Goal: Task Accomplishment & Management: Complete application form

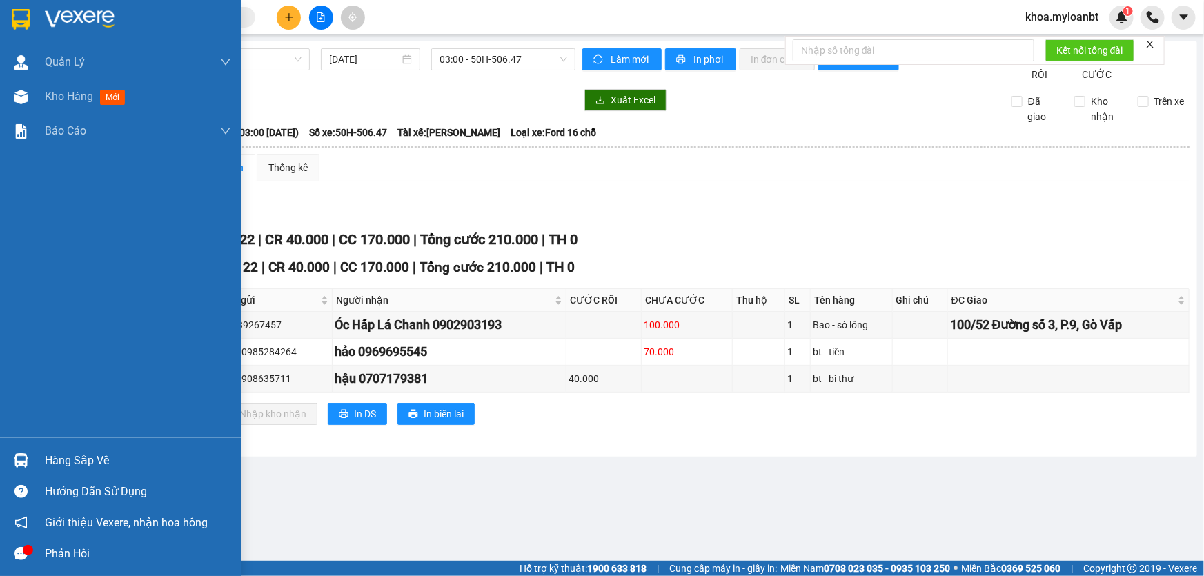
click at [5, 463] on div "Hàng sắp về" at bounding box center [120, 460] width 241 height 31
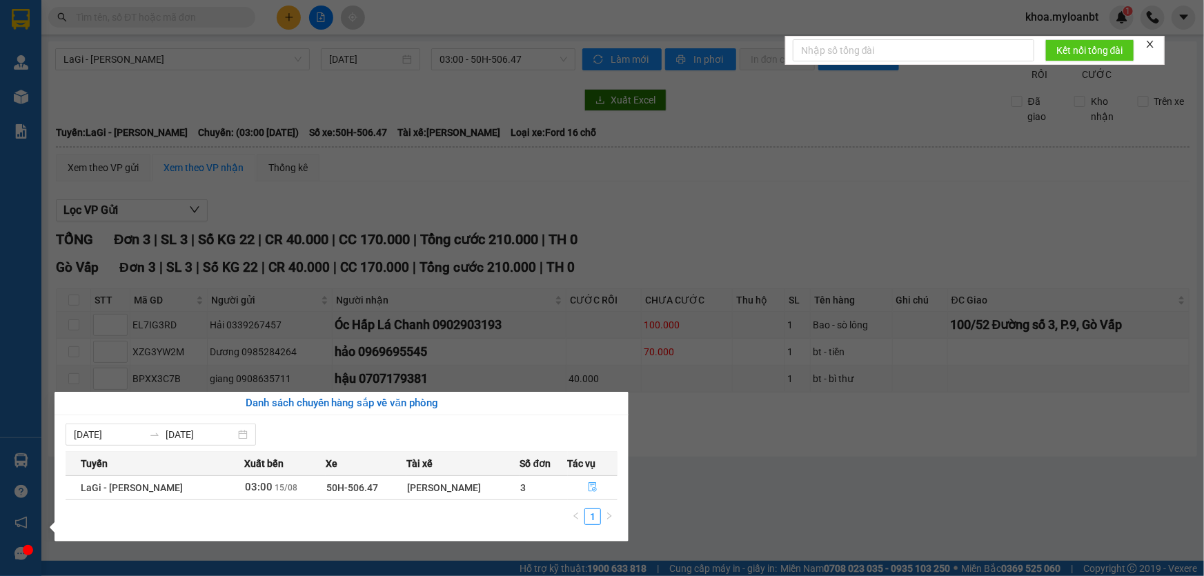
click at [580, 489] on button "button" at bounding box center [592, 488] width 49 height 22
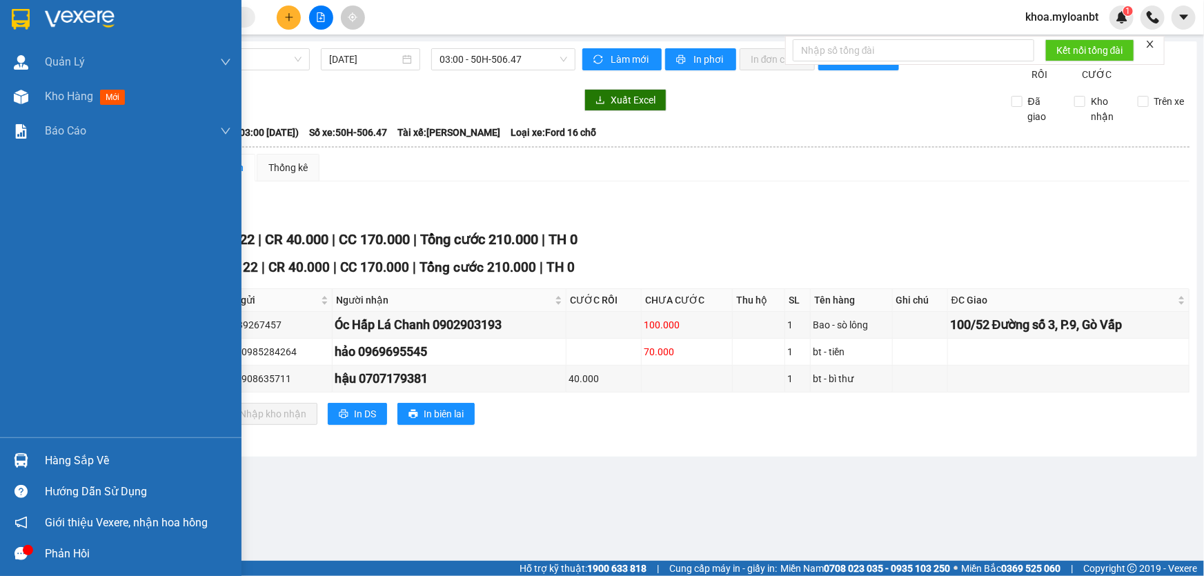
click at [2, 462] on div "Hàng sắp về" at bounding box center [120, 460] width 241 height 31
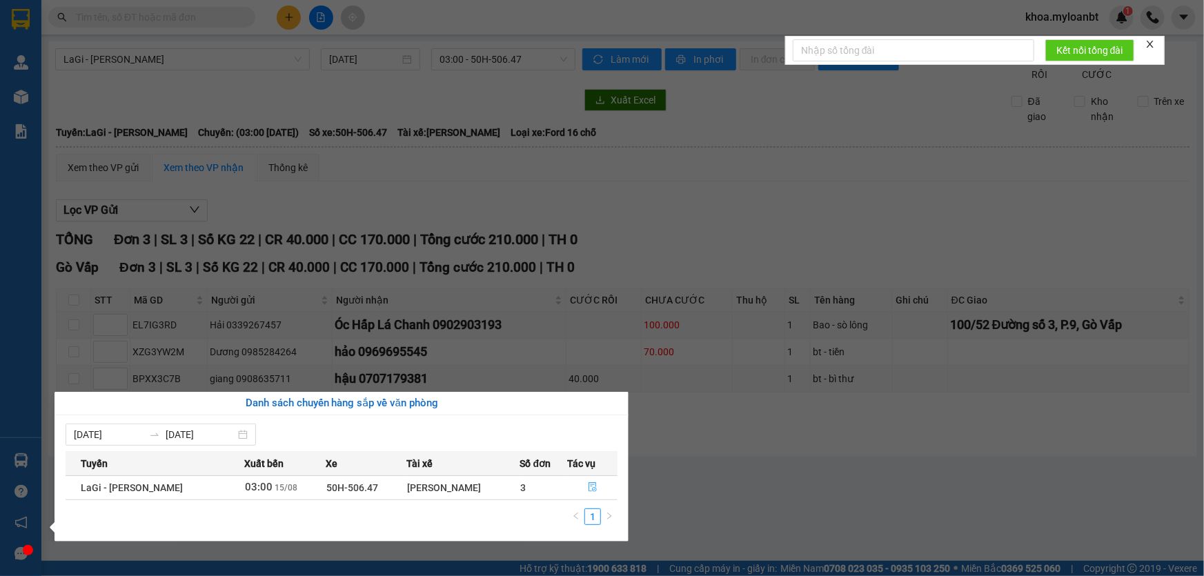
drag, startPoint x: 597, startPoint y: 491, endPoint x: 879, endPoint y: 461, distance: 283.7
click at [606, 491] on button "button" at bounding box center [592, 488] width 49 height 22
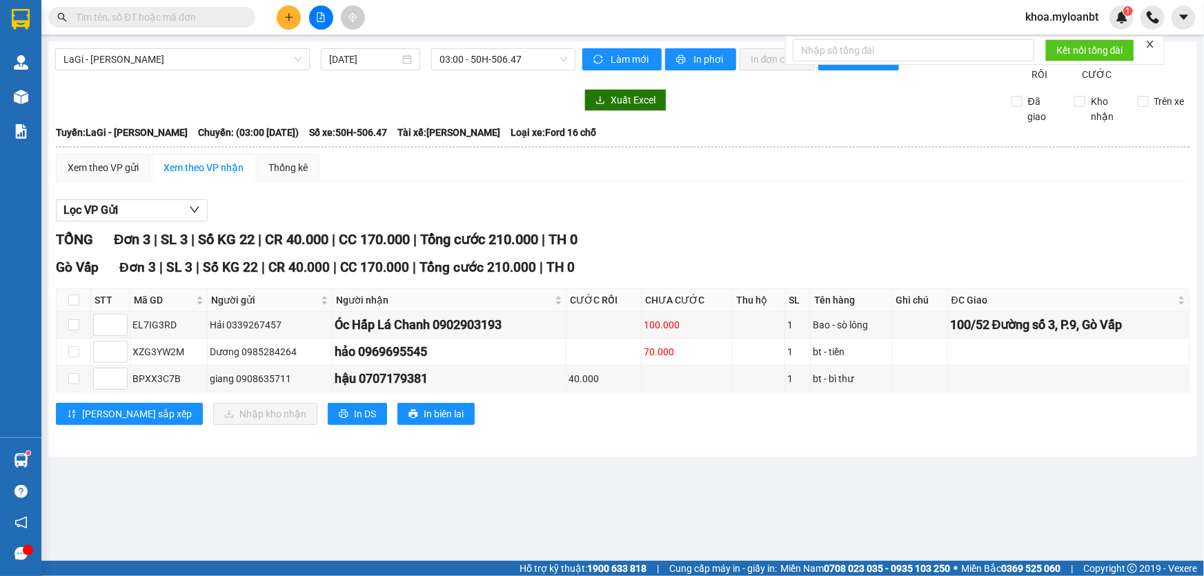
click at [288, 14] on icon "plus" at bounding box center [288, 17] width 1 height 8
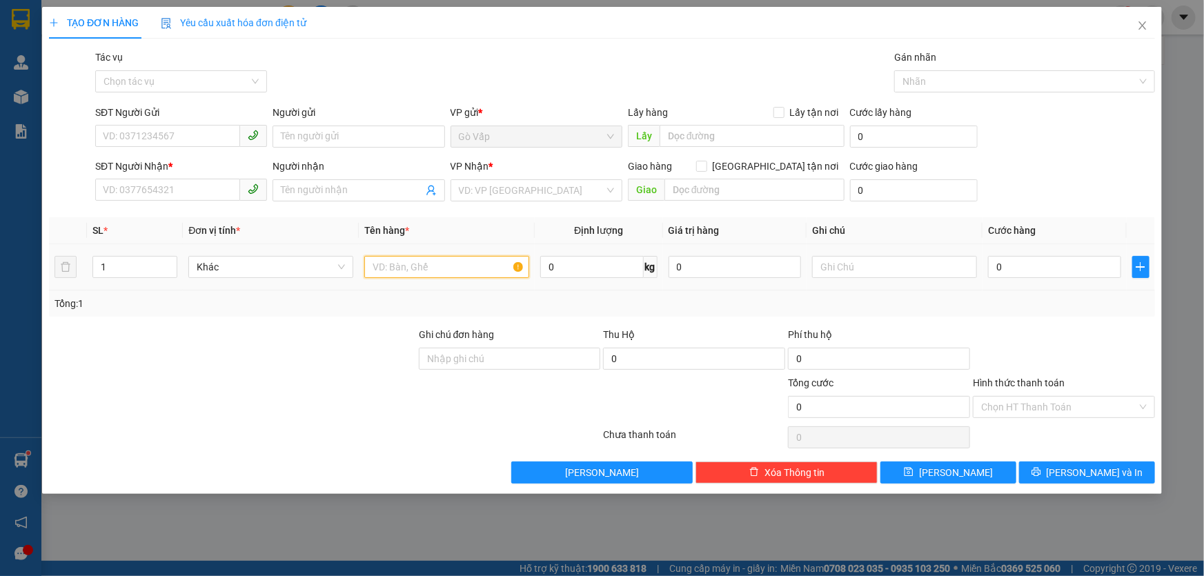
click at [426, 266] on input "text" at bounding box center [446, 267] width 165 height 22
type input "t- quần áo"
click at [177, 142] on input "SĐT Người Gửi" at bounding box center [167, 136] width 145 height 22
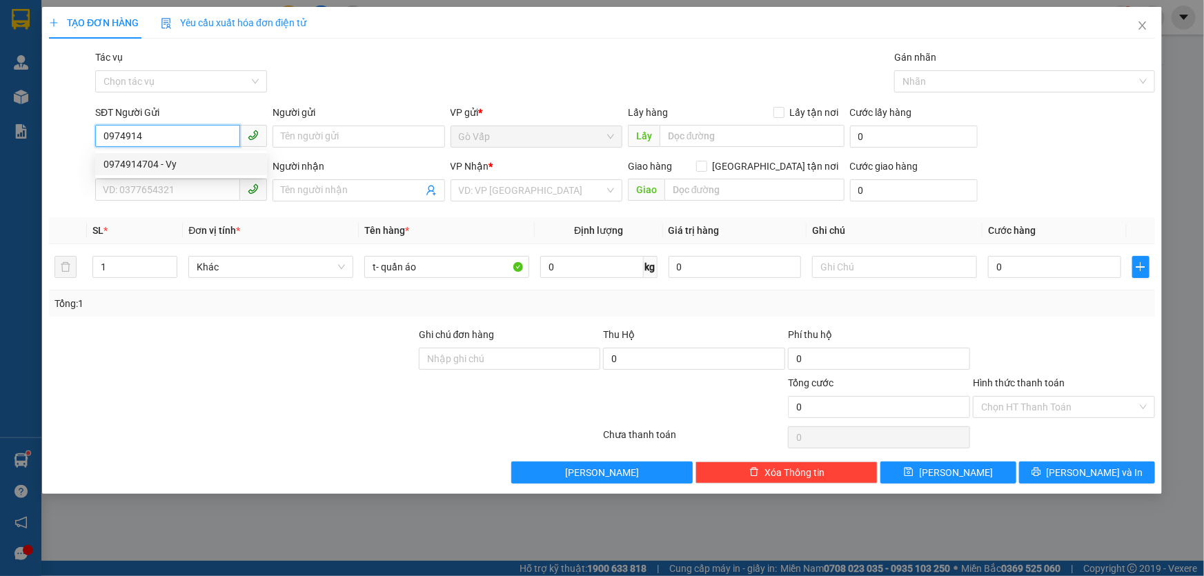
click at [190, 164] on div "0974914704 - Vy" at bounding box center [180, 164] width 155 height 15
type input "0974914704"
type input "Vy"
type input "0379454325"
type input "Trang"
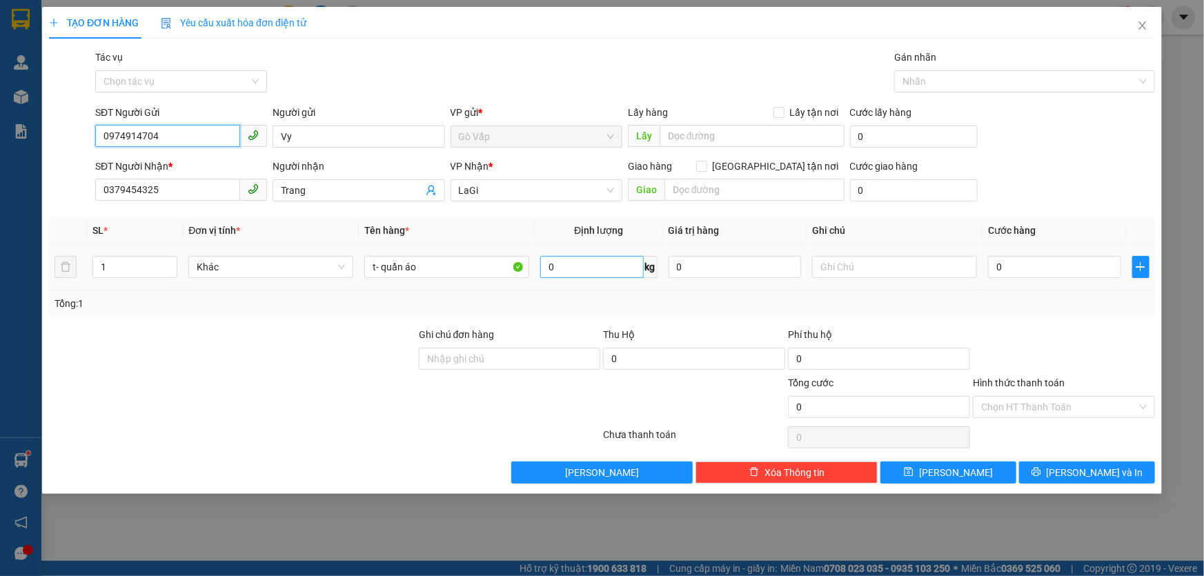
type input "0974914704"
click at [604, 261] on input "0" at bounding box center [591, 267] width 103 height 22
type input "3.4"
click at [1013, 275] on input "0" at bounding box center [1054, 267] width 133 height 22
type input "4"
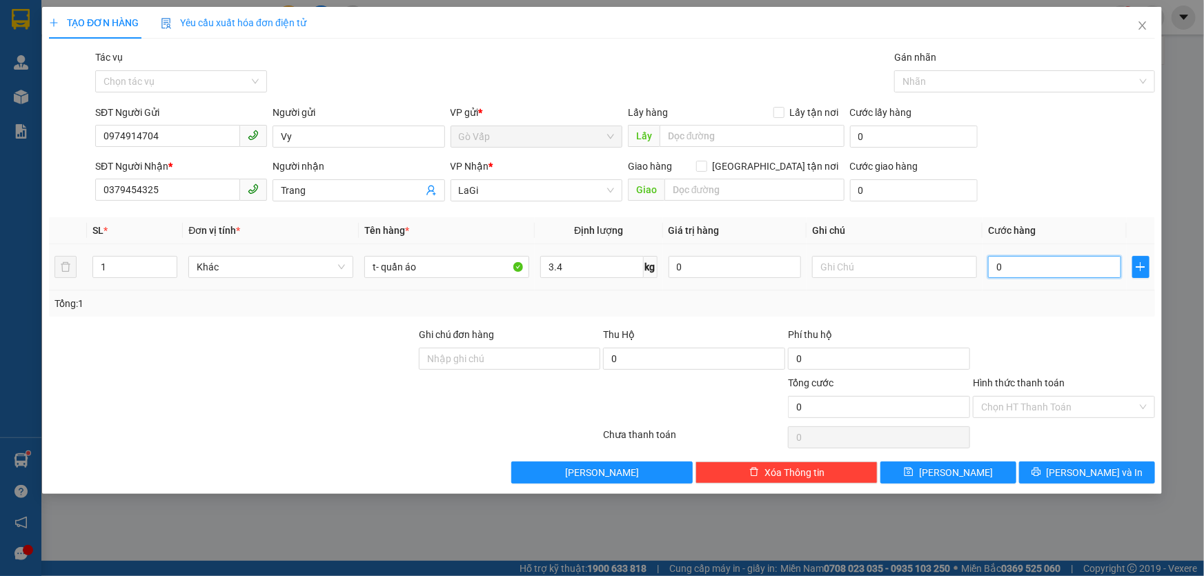
type input "4"
type input "40"
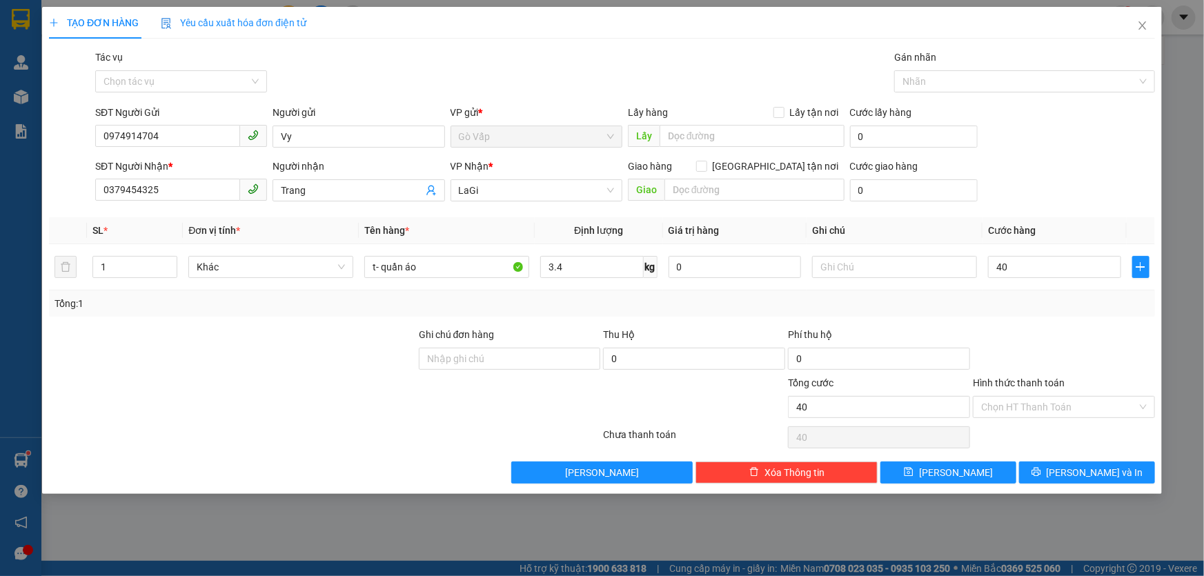
click at [1039, 345] on div at bounding box center [1063, 351] width 185 height 48
type input "40.000"
click at [1065, 408] on input "Hình thức thanh toán" at bounding box center [1059, 407] width 156 height 21
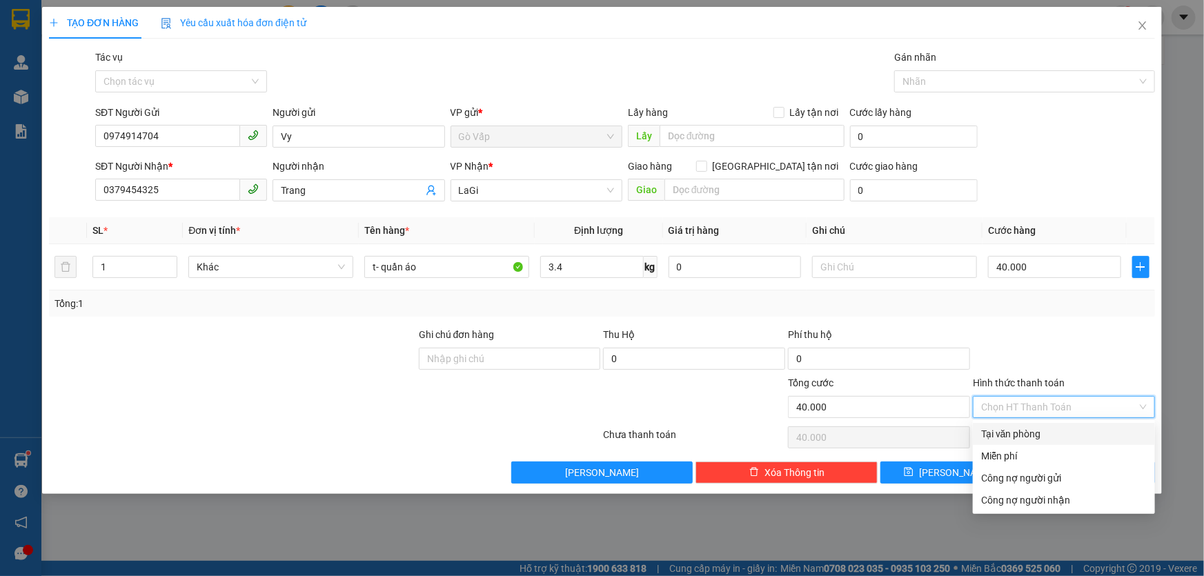
click at [1066, 417] on div "Hình thức thanh toán Chọn HT Thanh Toán" at bounding box center [1064, 399] width 182 height 48
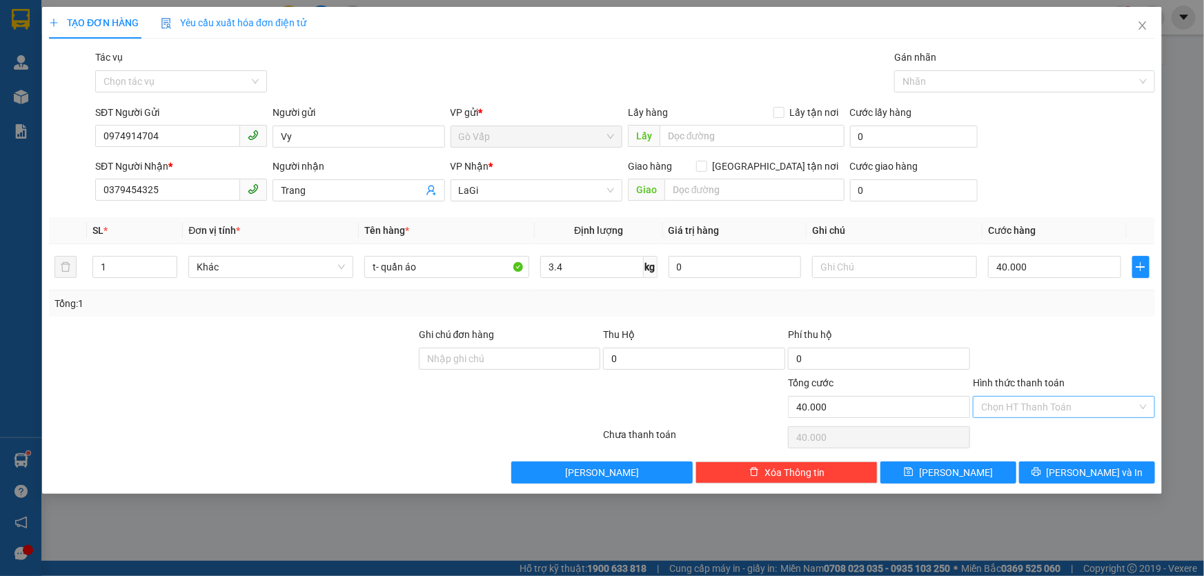
click at [1072, 406] on input "Hình thức thanh toán" at bounding box center [1059, 407] width 156 height 21
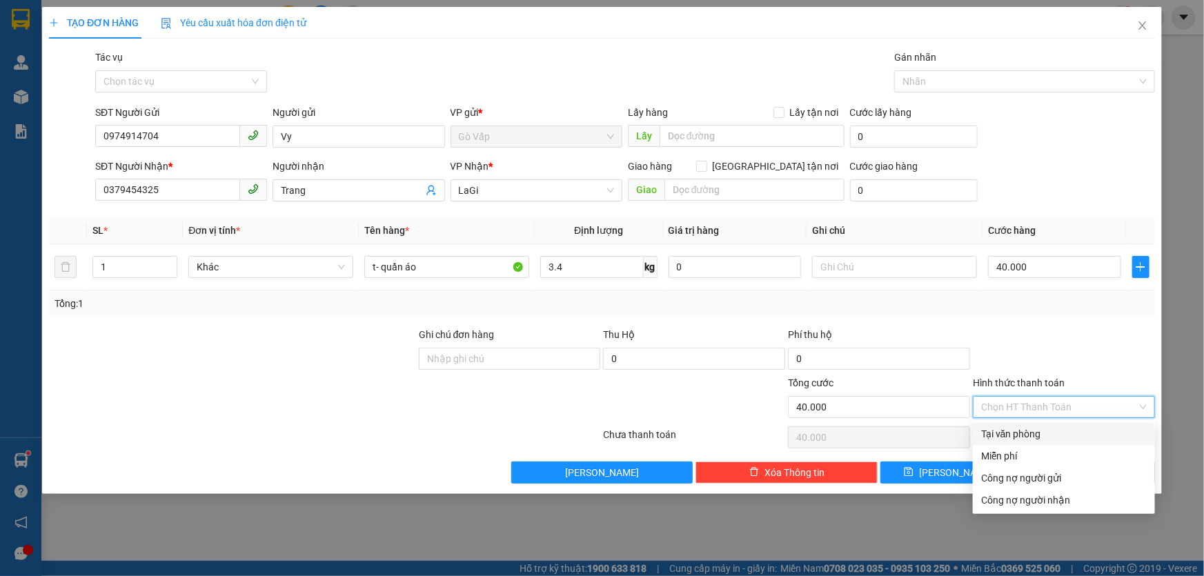
click at [1069, 426] on div "Tại văn phòng" at bounding box center [1064, 433] width 166 height 15
type input "0"
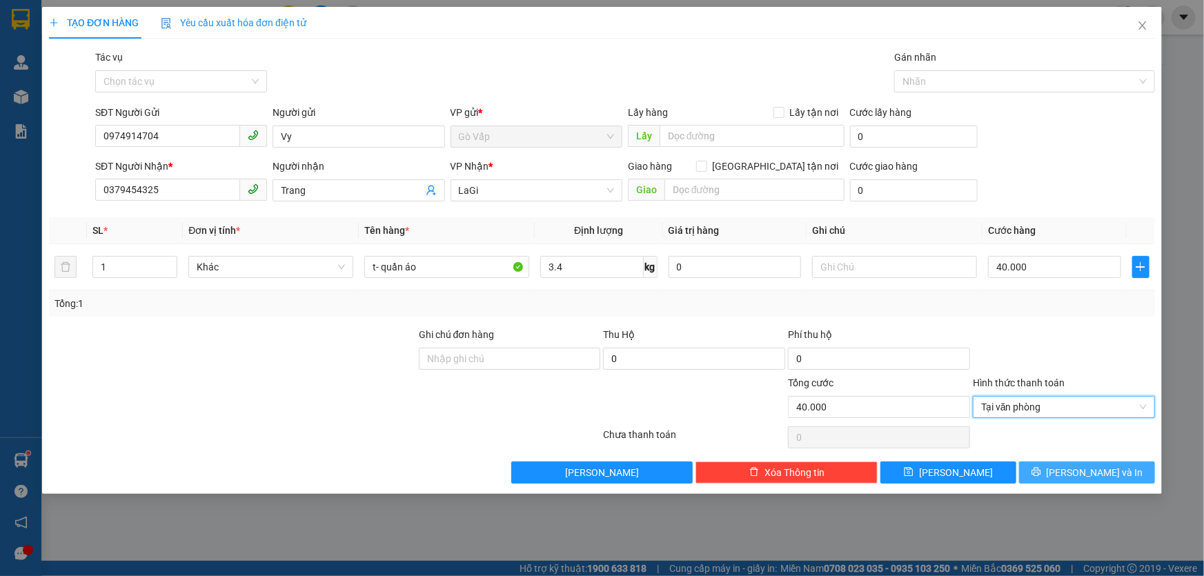
click at [1074, 470] on button "[PERSON_NAME] và In" at bounding box center [1087, 473] width 136 height 22
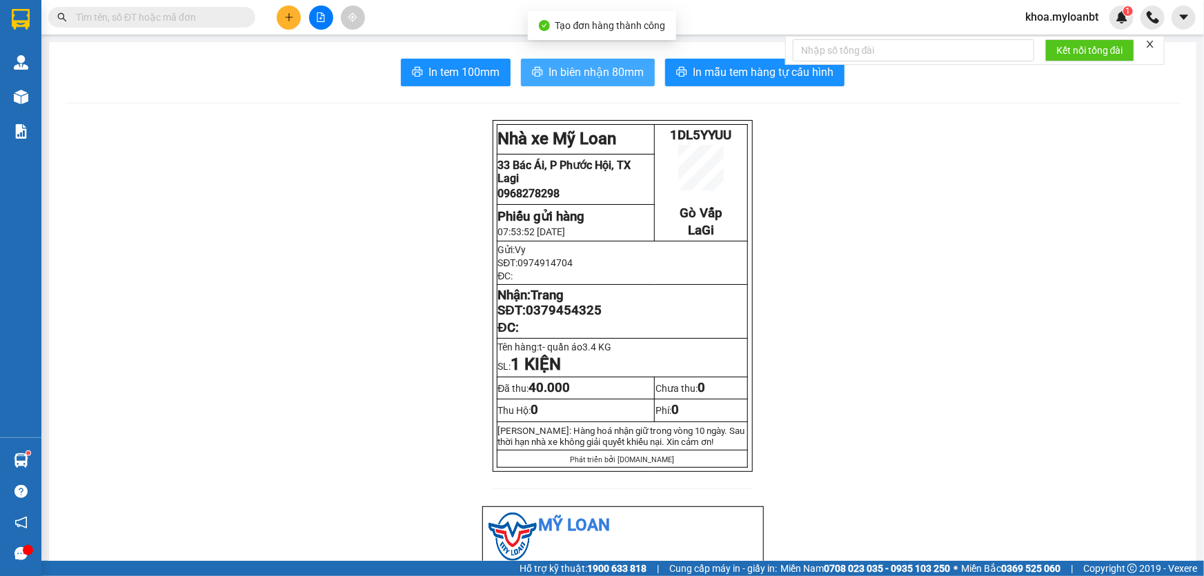
click at [624, 72] on span "In biên nhận 80mm" at bounding box center [595, 71] width 95 height 17
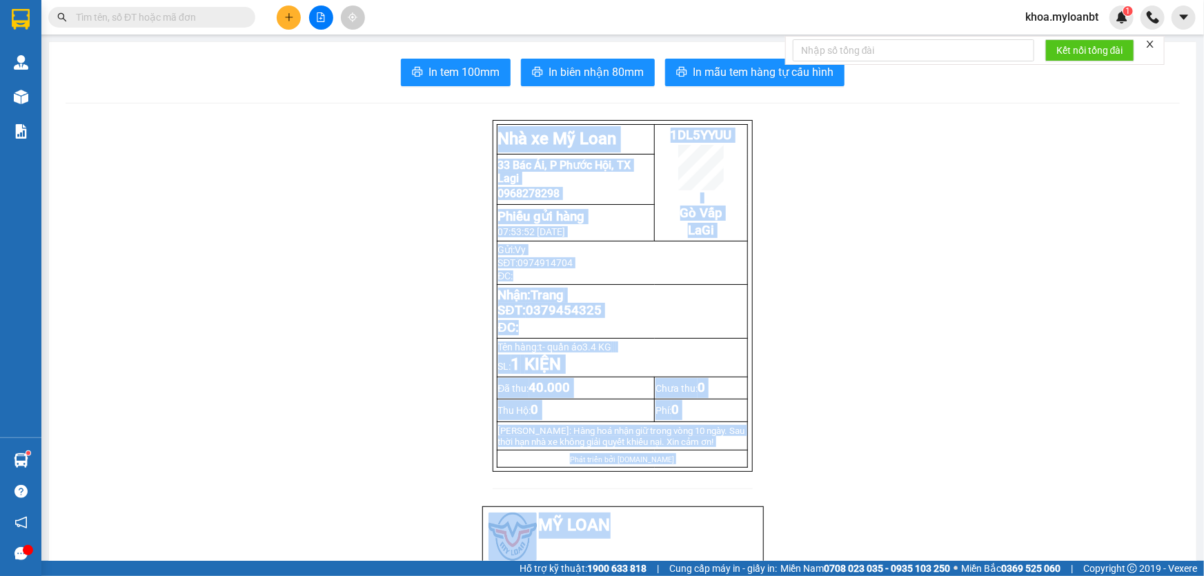
drag, startPoint x: 971, startPoint y: 489, endPoint x: 958, endPoint y: 399, distance: 91.3
click at [717, 76] on span "In mẫu tem hàng tự cấu hình" at bounding box center [763, 71] width 141 height 17
click at [722, 61] on button "In mẫu tem hàng tự cấu hình" at bounding box center [754, 73] width 179 height 28
click at [288, 6] on button at bounding box center [289, 18] width 24 height 24
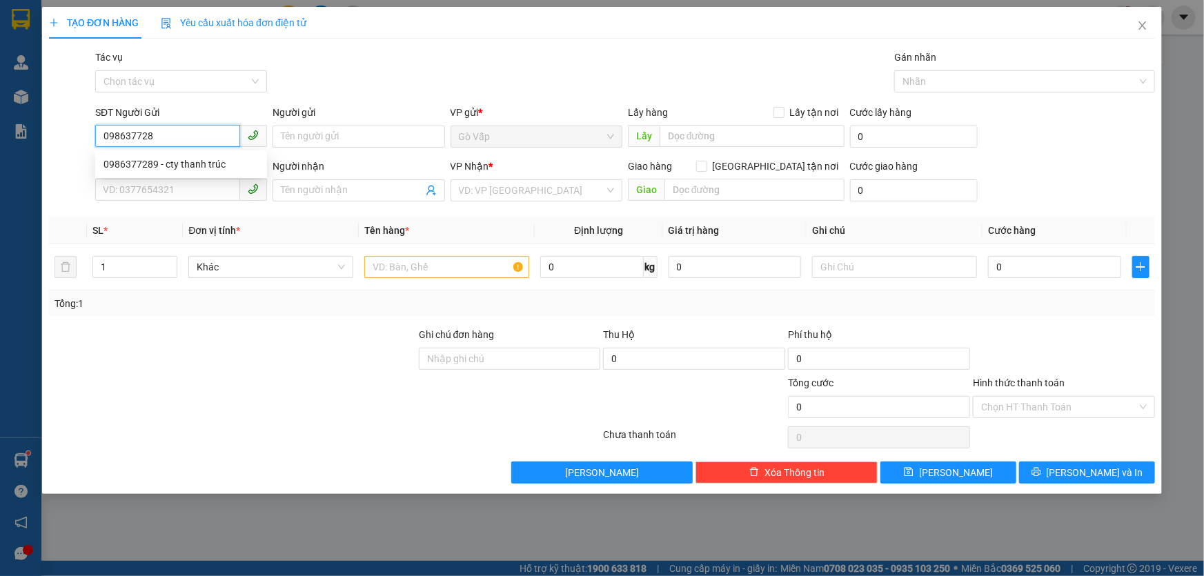
type input "0986377289"
click at [189, 172] on div "0986377289 - cty thanh trúc" at bounding box center [181, 164] width 172 height 22
type input "cty [PERSON_NAME]"
type input "0378356325"
type input "Khang"
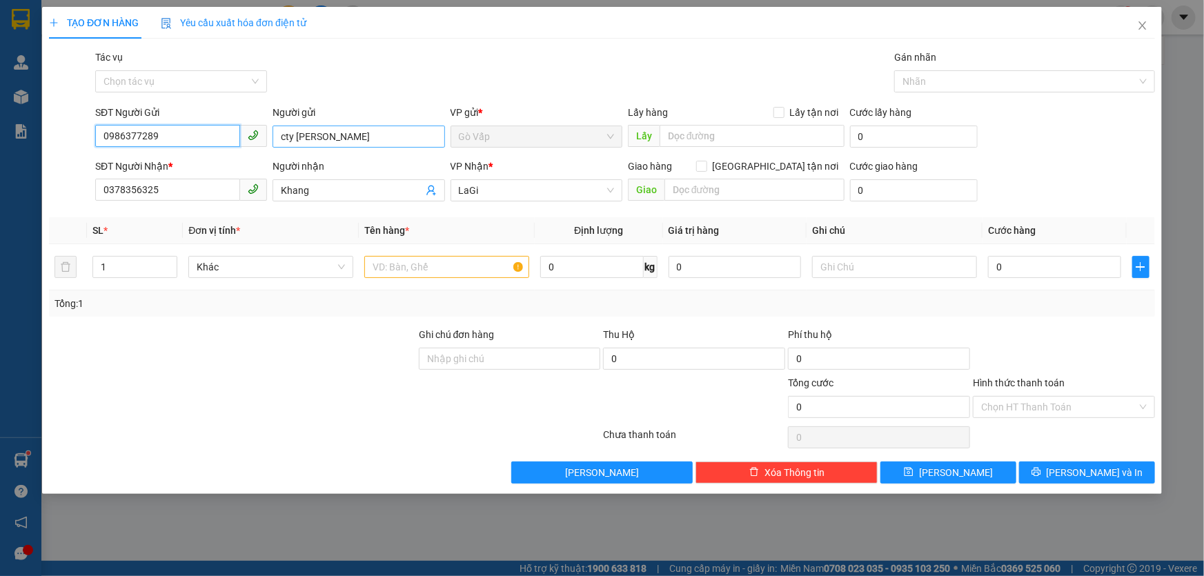
type input "0986377289"
click at [333, 141] on input "cty [PERSON_NAME]" at bounding box center [359, 137] width 172 height 22
click at [364, 204] on div "Người nhận Khang" at bounding box center [359, 183] width 172 height 48
click at [364, 186] on input "Khang" at bounding box center [351, 190] width 141 height 15
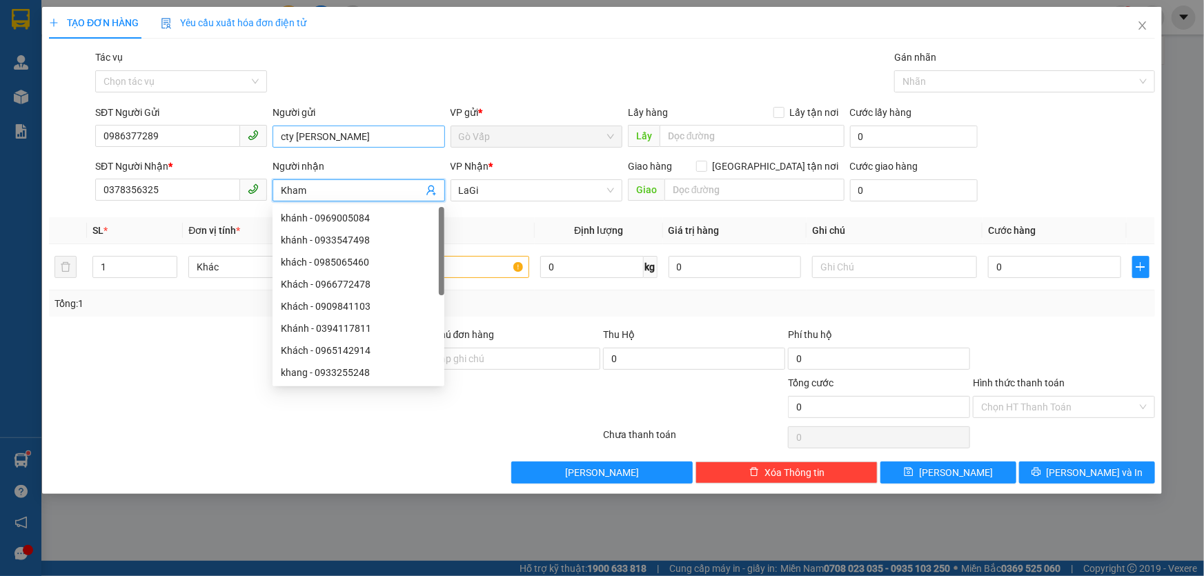
type input "Kham"
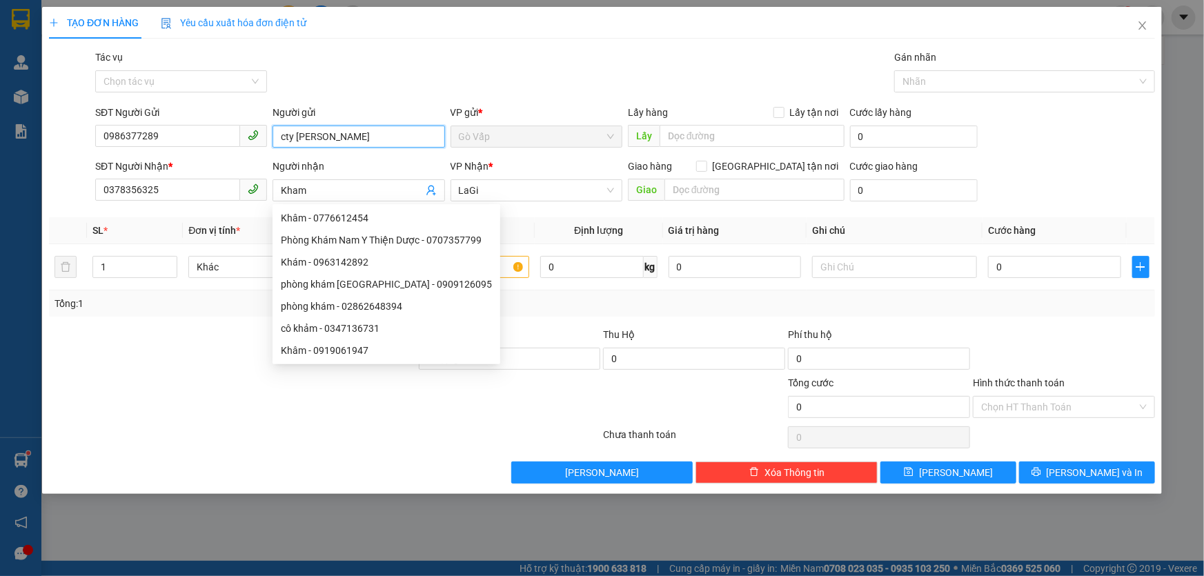
click at [378, 145] on input "cty [PERSON_NAME]" at bounding box center [359, 137] width 172 height 22
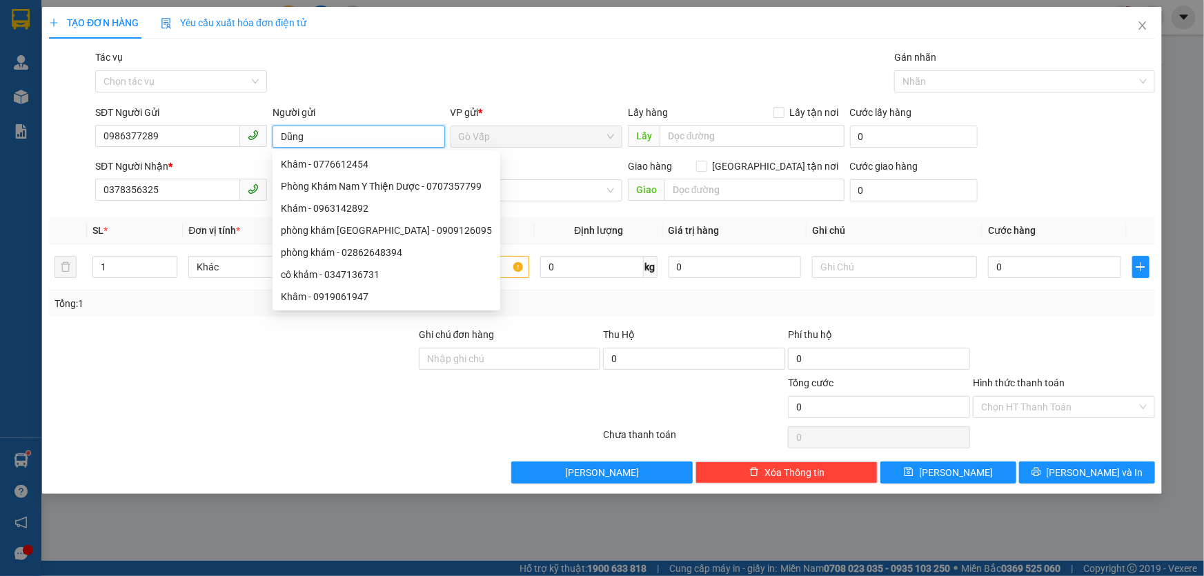
type input "Dũng"
click at [490, 86] on div "Gói vận chuyển * Tiêu chuẩn Tác vụ Chọn tác vụ Gán nhãn Nhãn" at bounding box center [624, 74] width 1065 height 48
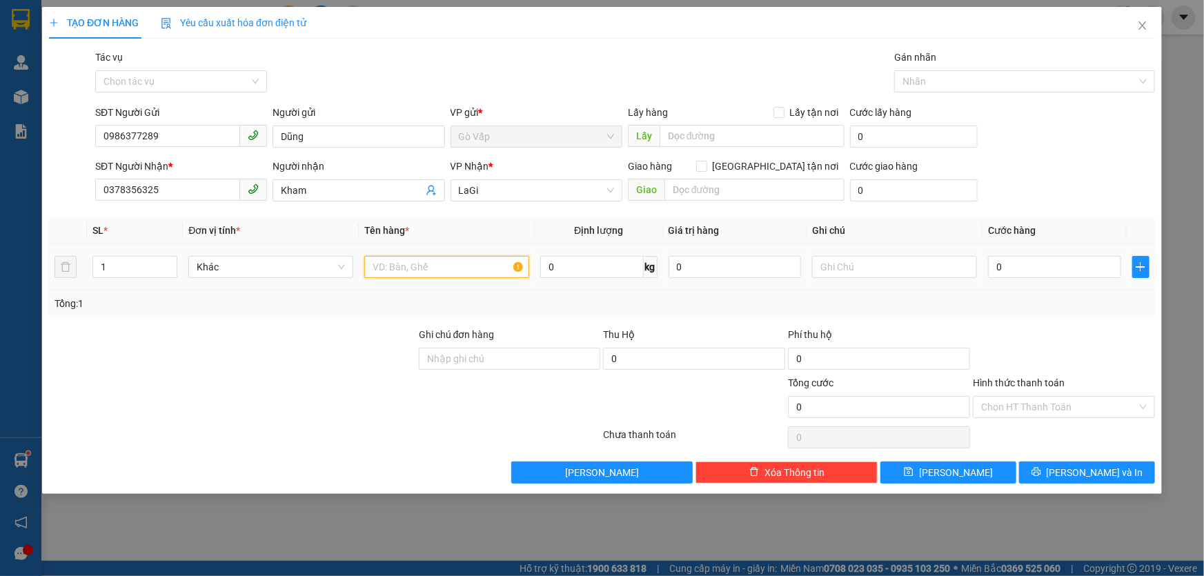
click at [438, 264] on input "text" at bounding box center [446, 267] width 165 height 22
type input "h- lọc gió"
click at [1024, 262] on input "0" at bounding box center [1054, 267] width 133 height 22
type input "4"
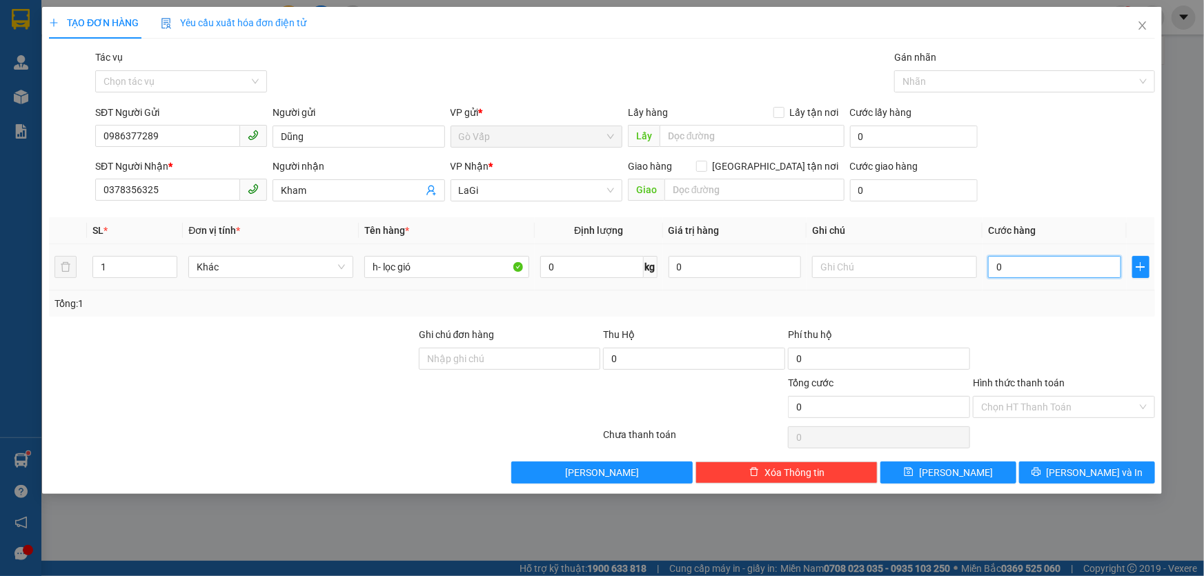
type input "4"
type input "40"
type input "40.000"
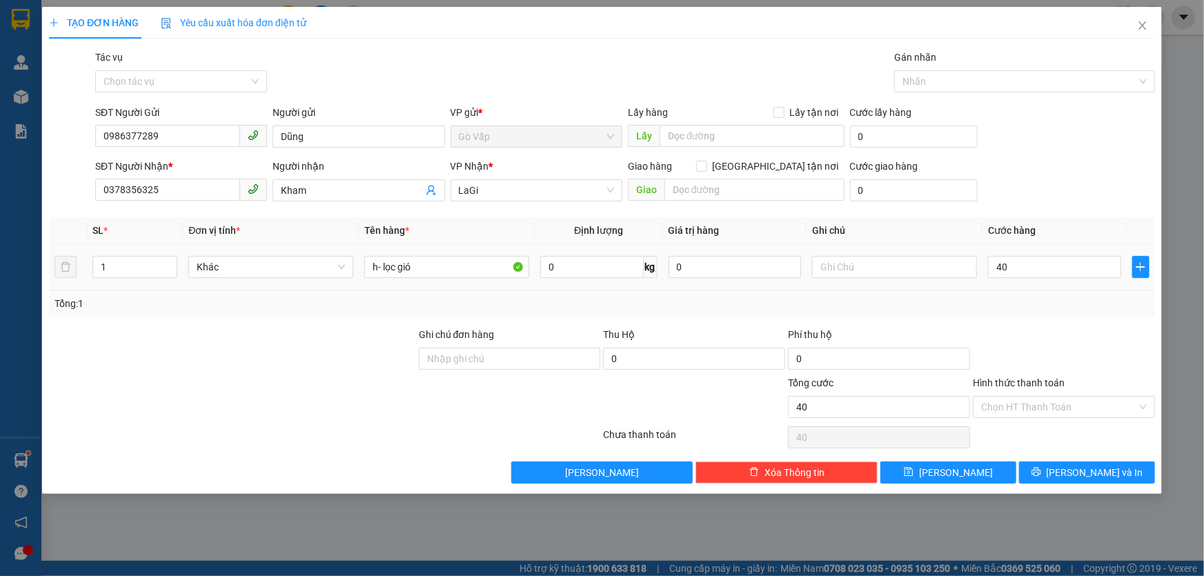
type input "40.000"
click at [621, 255] on span "0 kg" at bounding box center [598, 265] width 117 height 25
click at [615, 256] on input "0" at bounding box center [591, 267] width 103 height 22
type input "1.6"
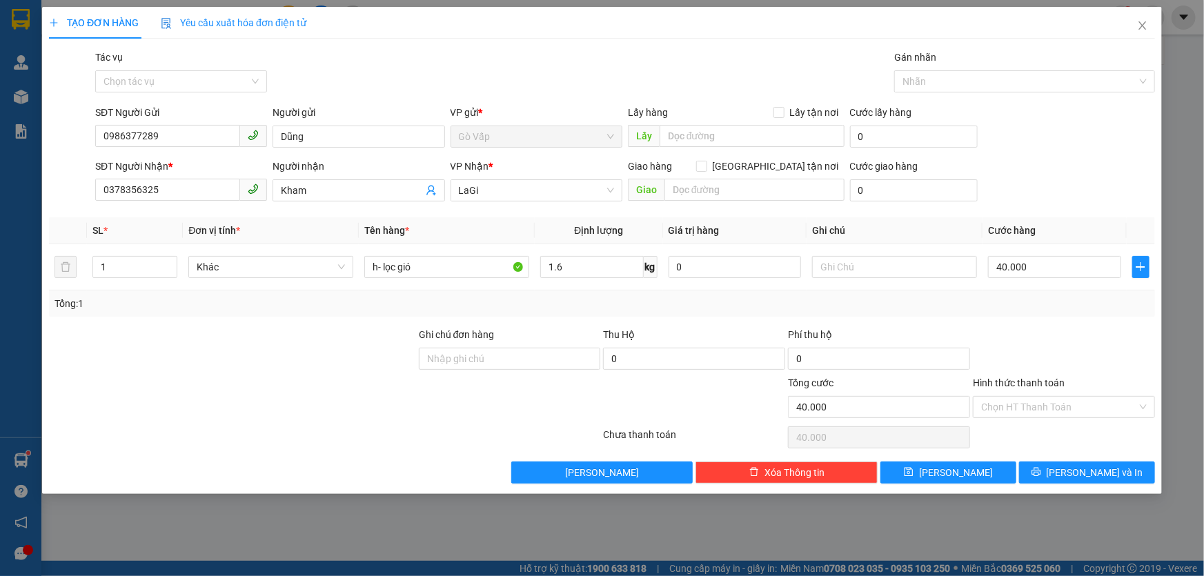
click at [1087, 384] on div "Hình thức thanh toán" at bounding box center [1064, 385] width 182 height 21
click at [1092, 470] on span "[PERSON_NAME] và In" at bounding box center [1095, 472] width 97 height 15
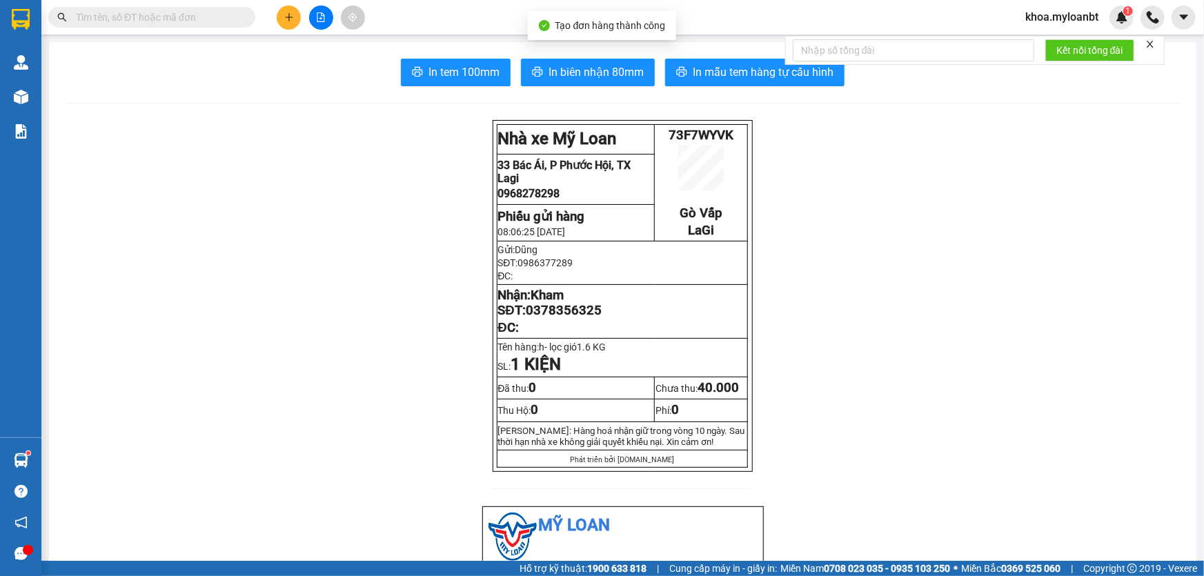
click at [748, 72] on span "In mẫu tem hàng tự cấu hình" at bounding box center [763, 71] width 141 height 17
